Goal: Find specific page/section: Find specific page/section

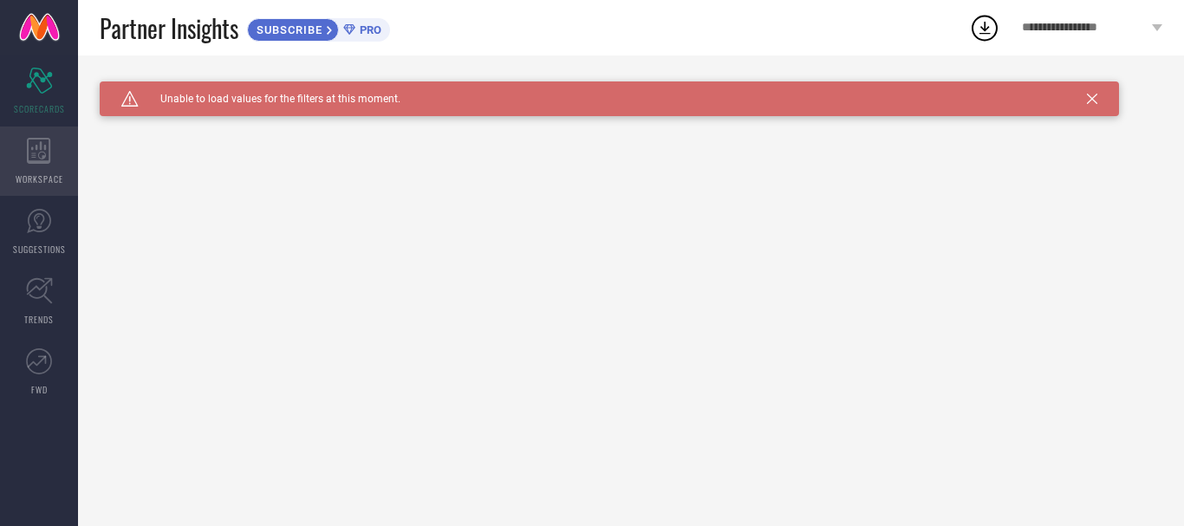
click at [41, 149] on icon at bounding box center [38, 151] width 23 height 26
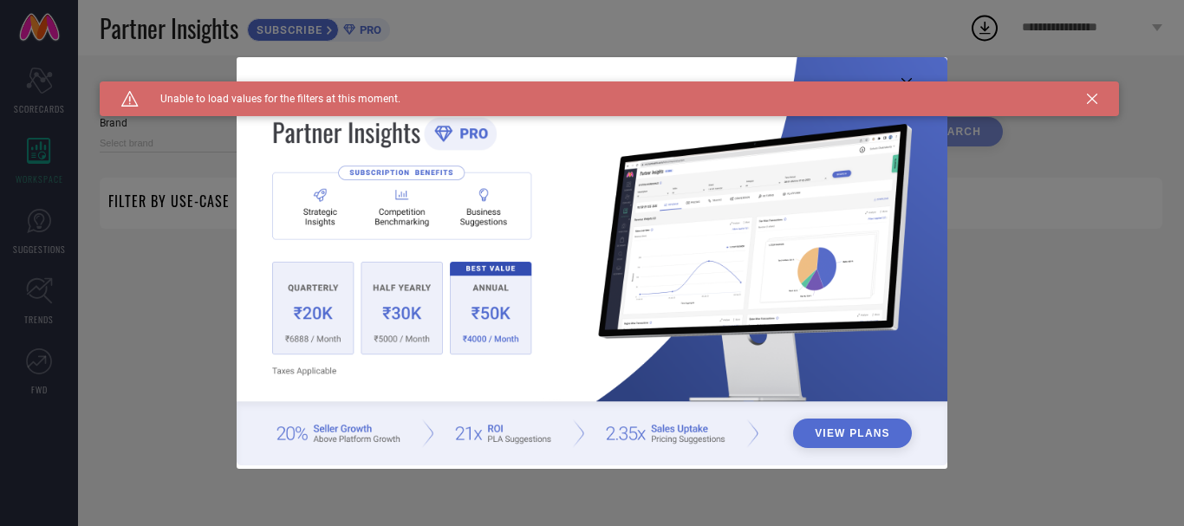
type input "1 STOP FASHION"
type input "All"
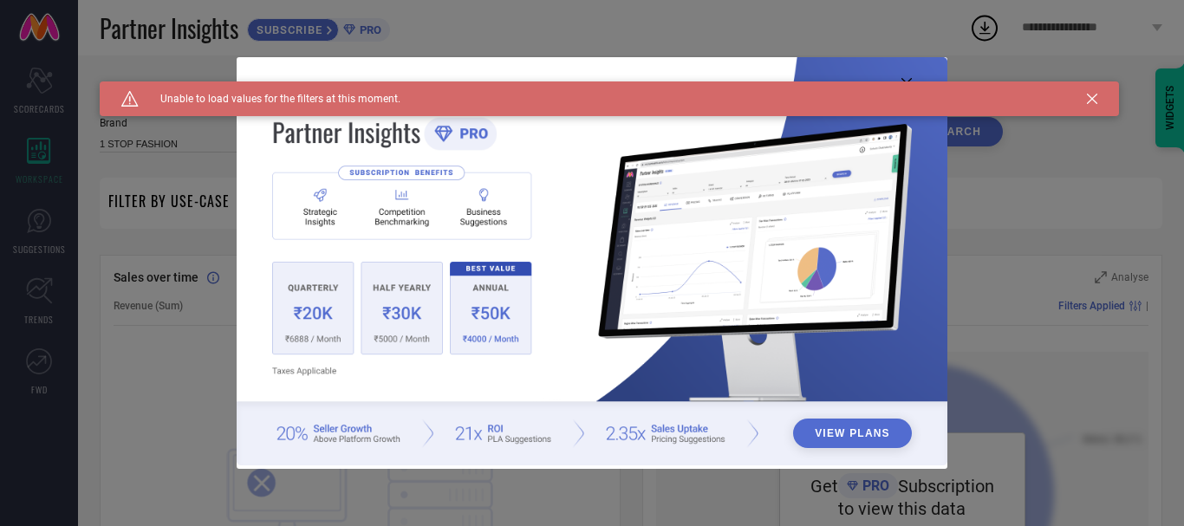
click at [1096, 99] on icon at bounding box center [1092, 99] width 10 height 10
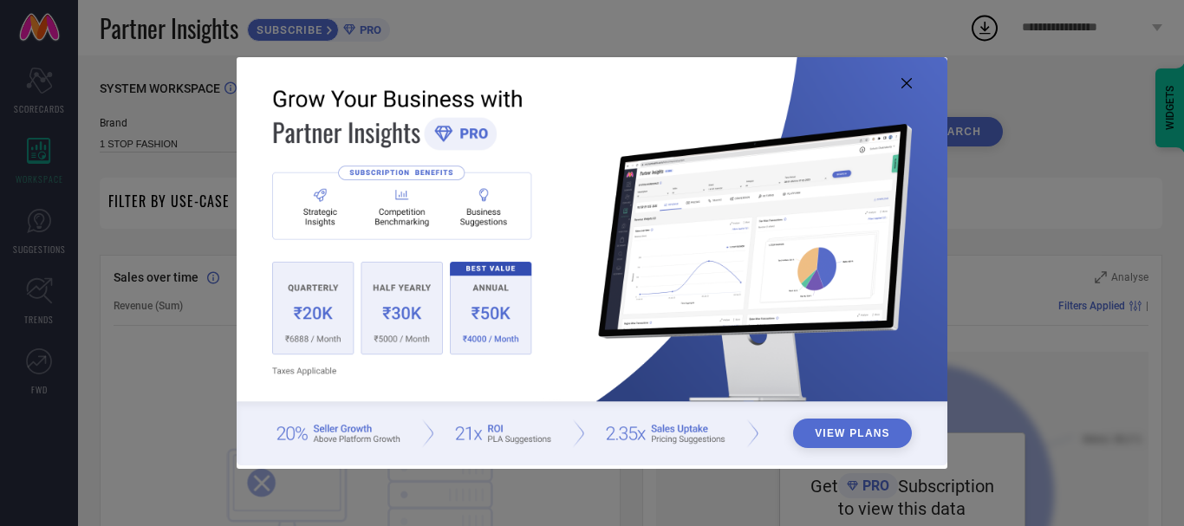
click at [903, 81] on icon at bounding box center [907, 83] width 10 height 10
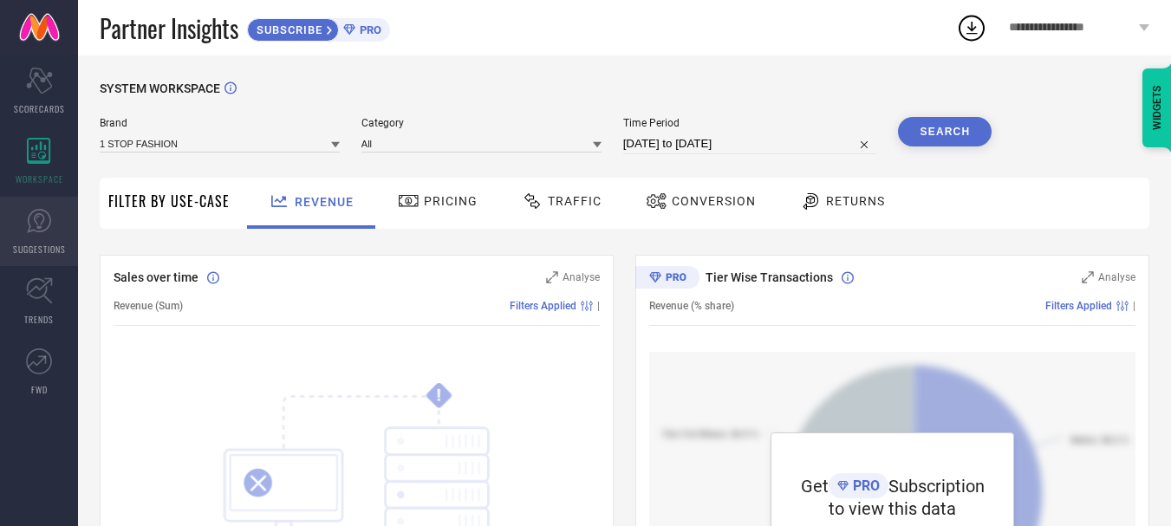
click at [50, 244] on span "SUGGESTIONS" at bounding box center [39, 249] width 53 height 13
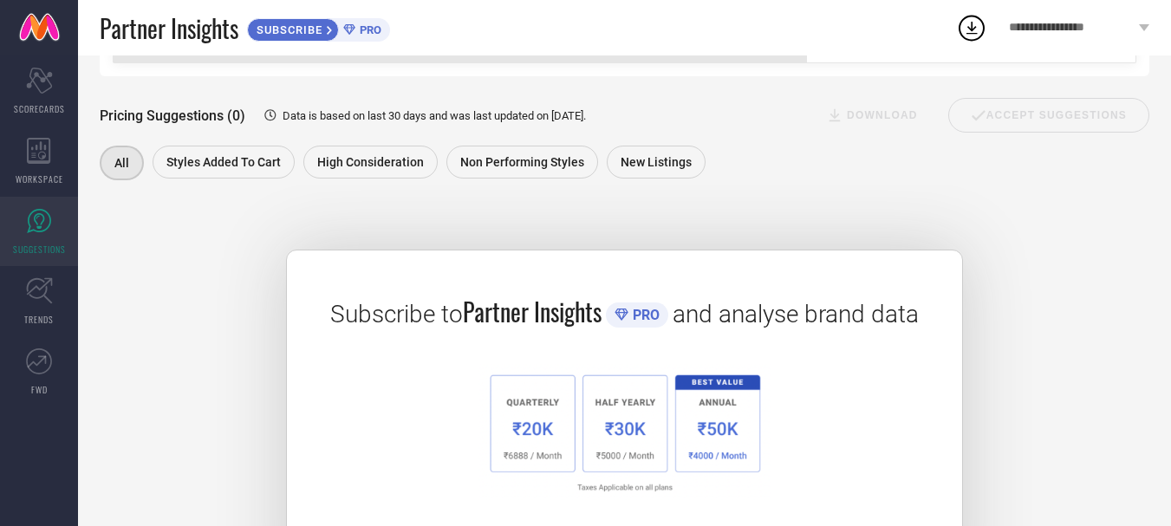
scroll to position [260, 0]
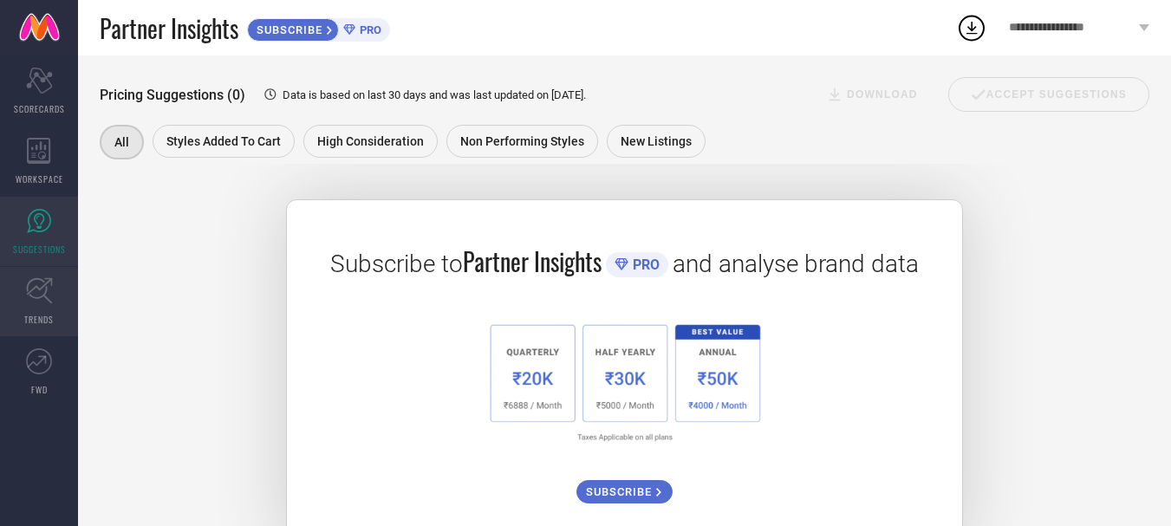
click at [40, 300] on icon at bounding box center [39, 290] width 27 height 27
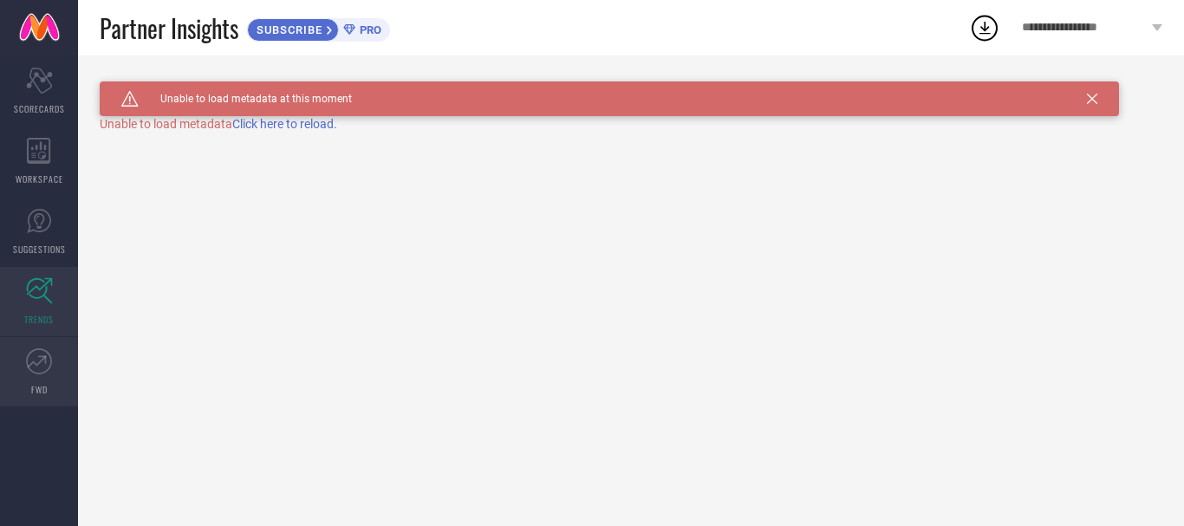
click at [43, 366] on icon at bounding box center [39, 362] width 26 height 26
